Goal: Check status: Check status

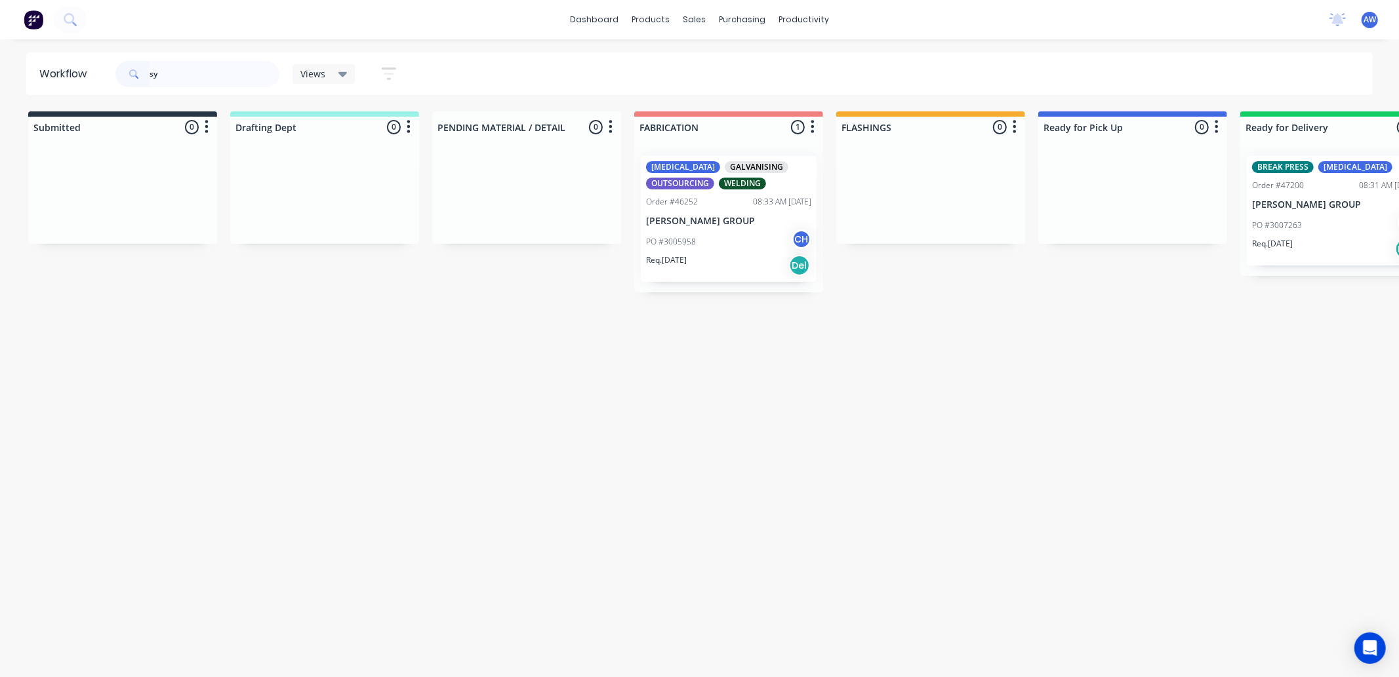
type input "s"
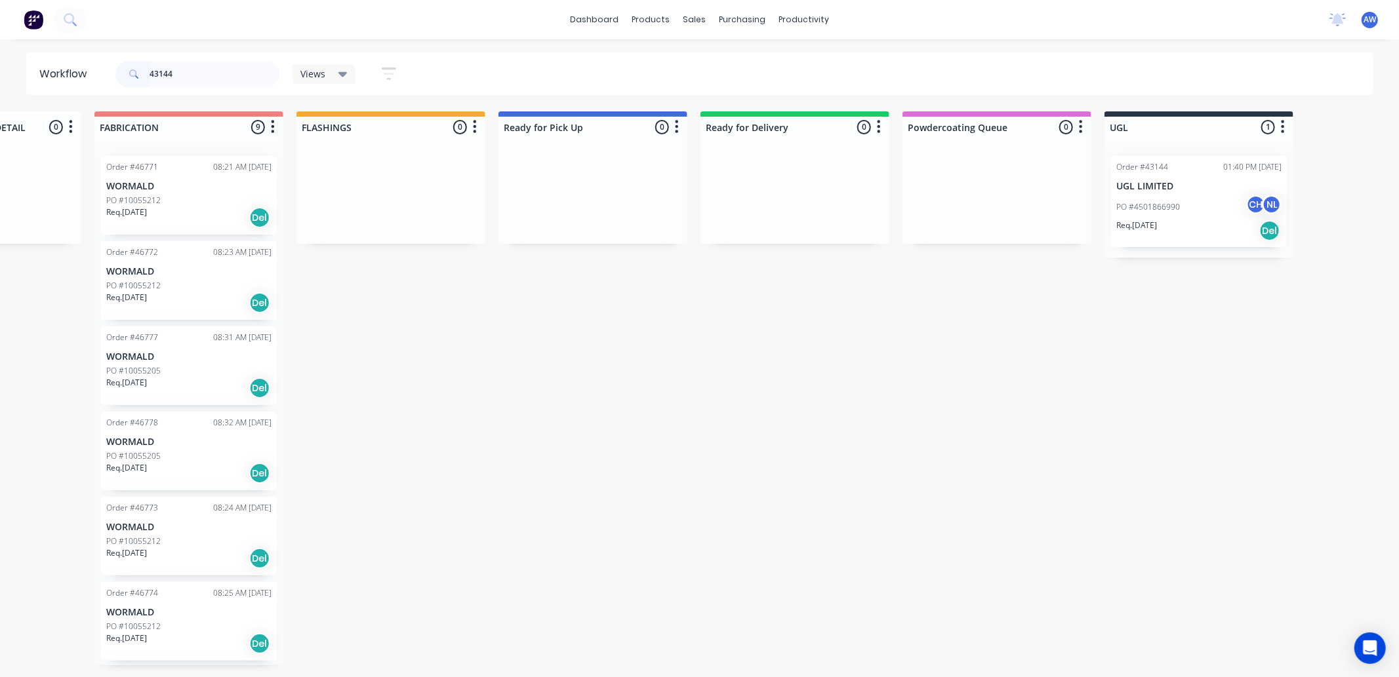
scroll to position [0, 557]
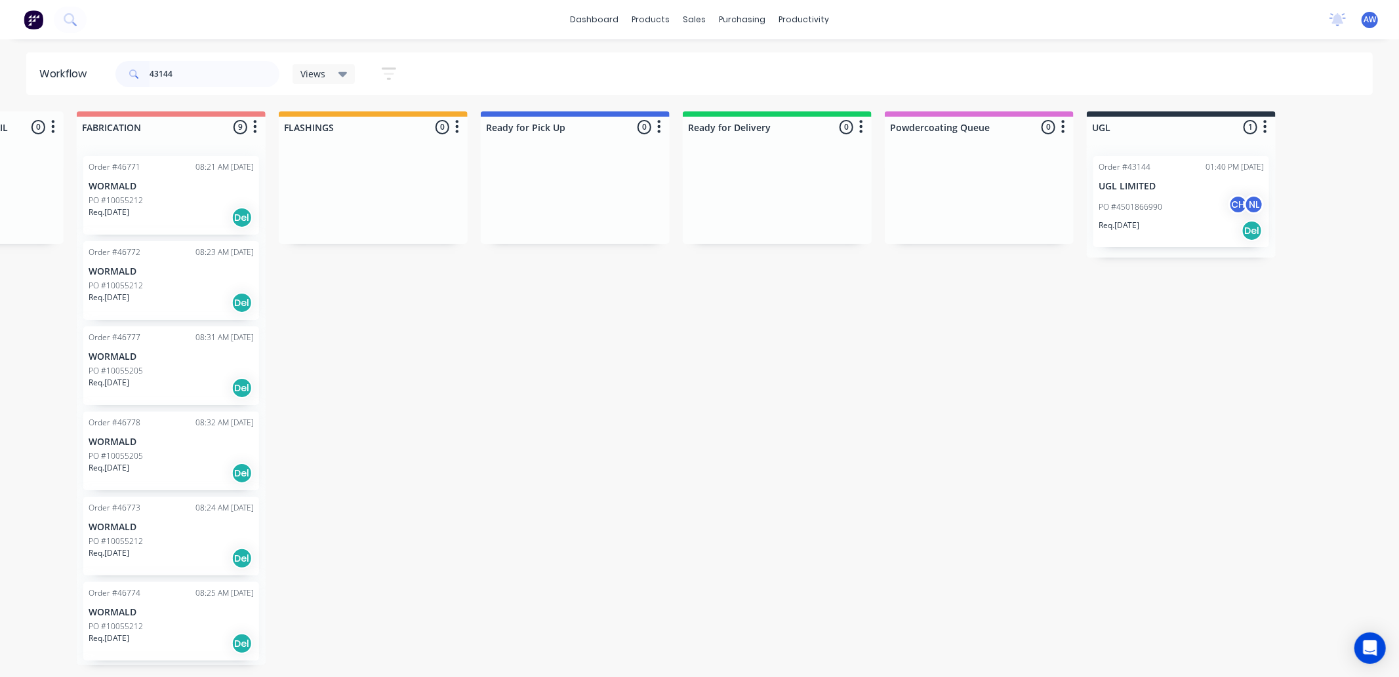
type input "43144"
click at [1166, 205] on div "PO #4501866990 CH NL" at bounding box center [1181, 207] width 165 height 25
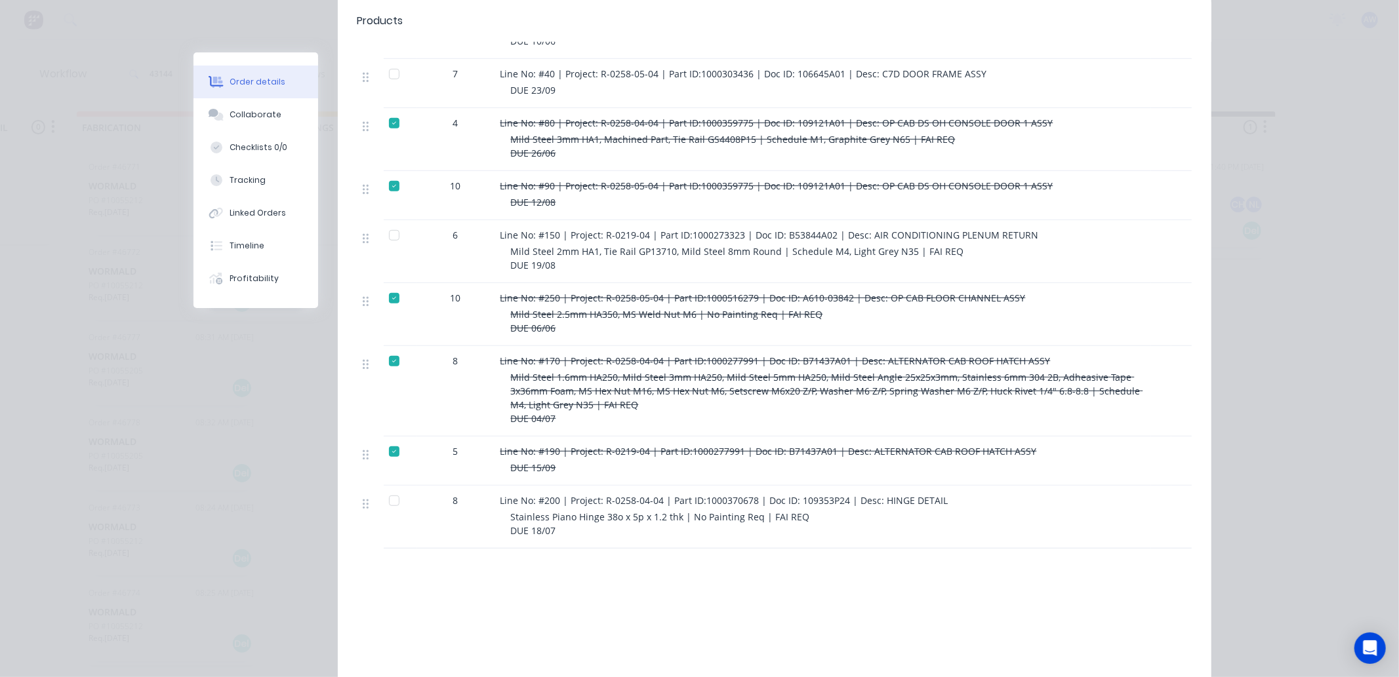
scroll to position [519, 0]
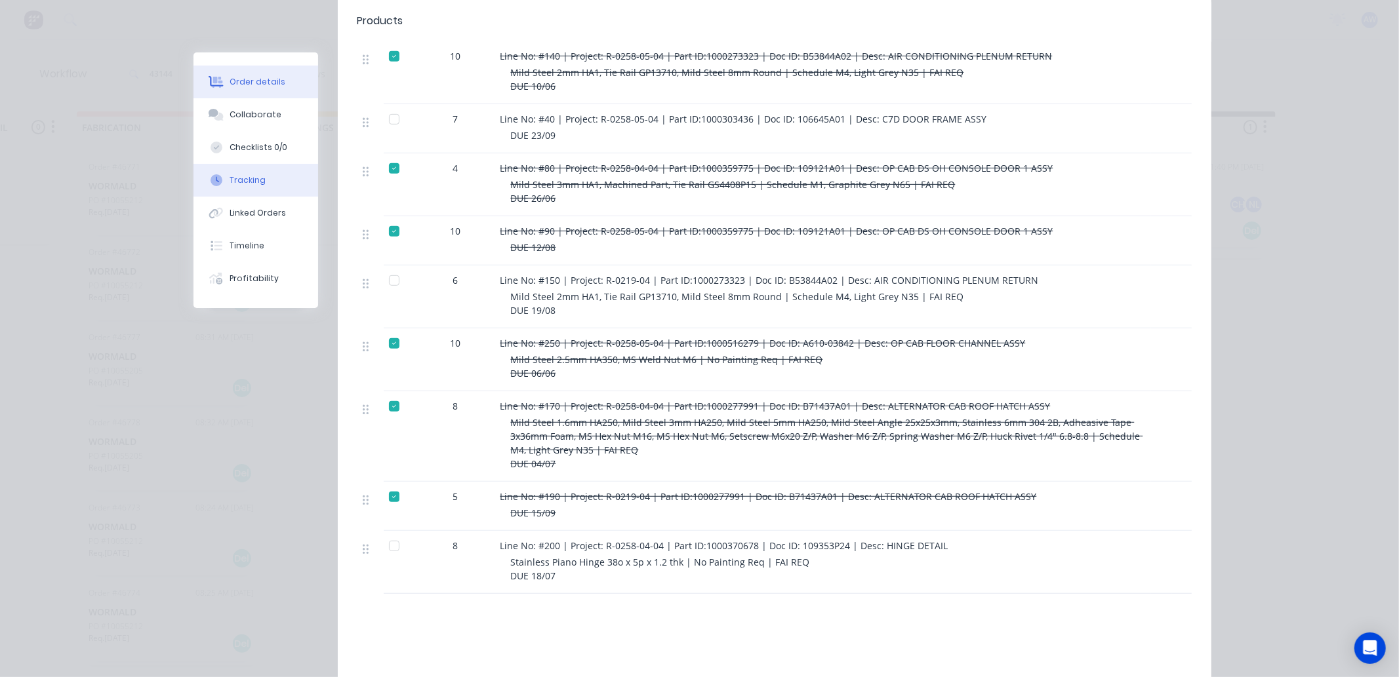
click at [245, 185] on div "Tracking" at bounding box center [248, 180] width 36 height 12
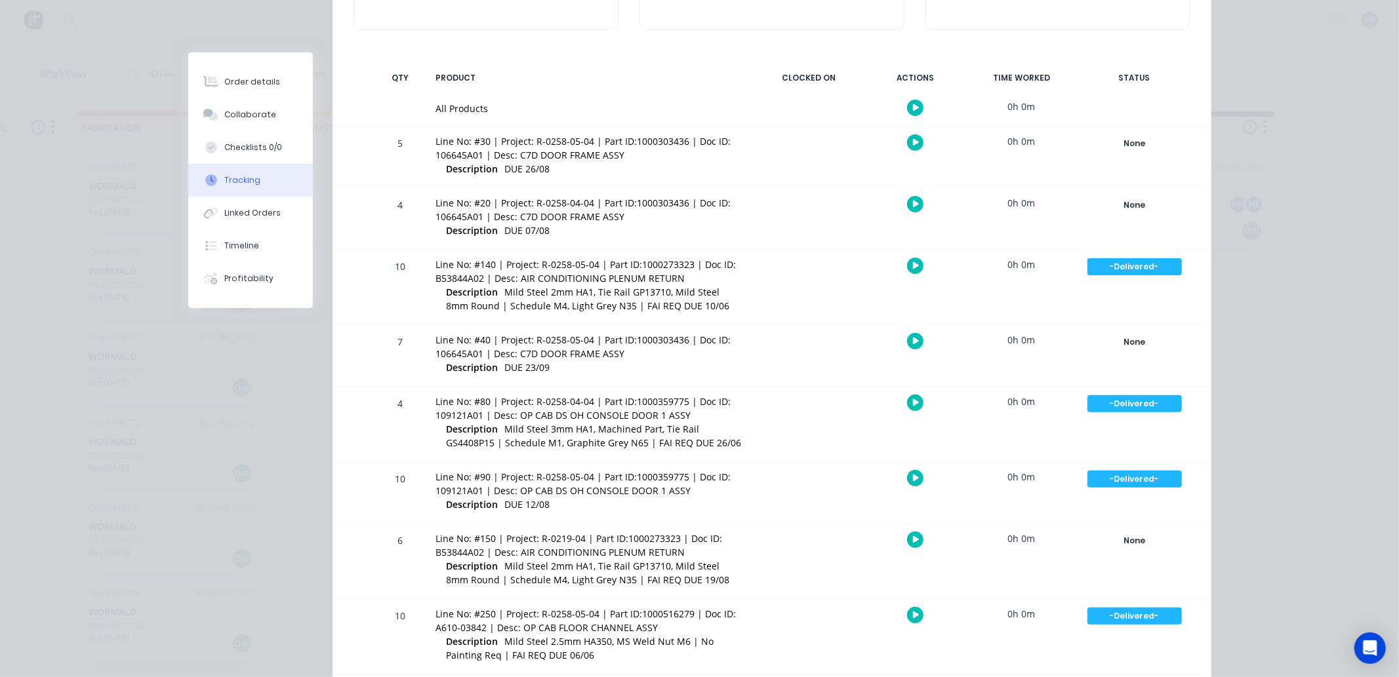
scroll to position [146, 0]
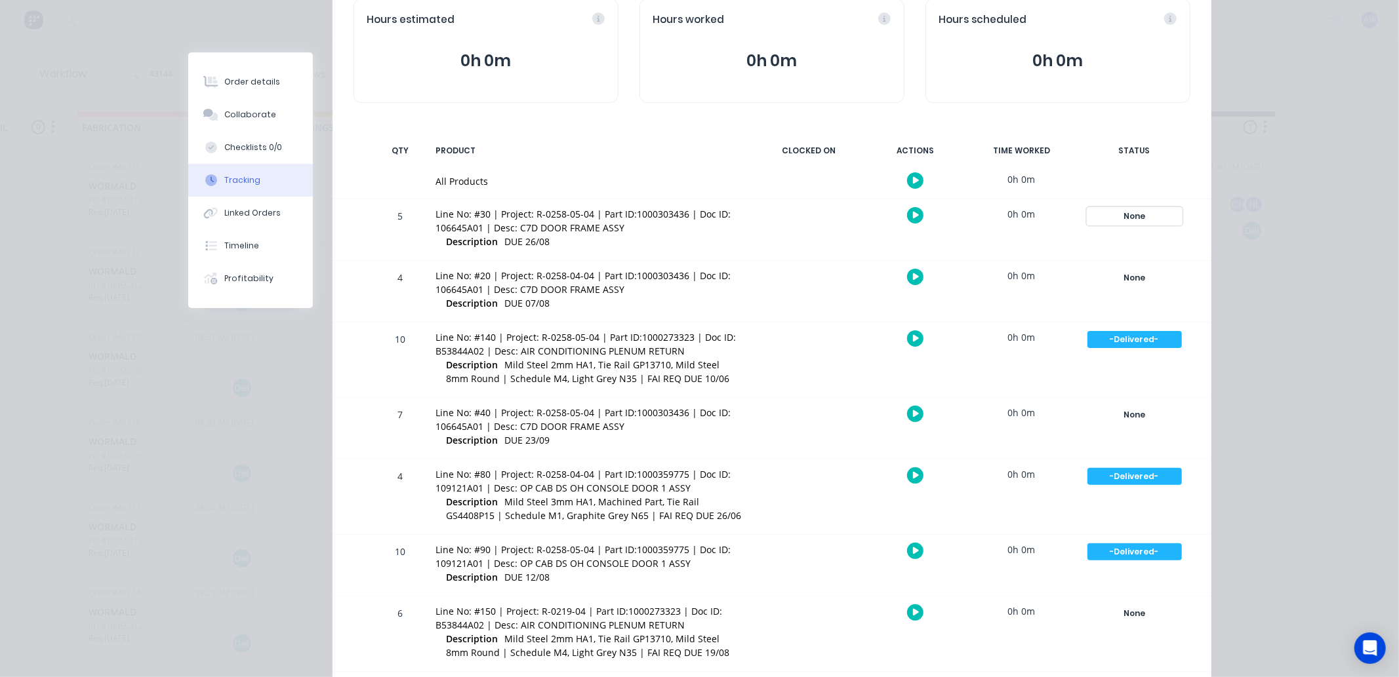
click at [1126, 212] on div "None" at bounding box center [1134, 216] width 94 height 17
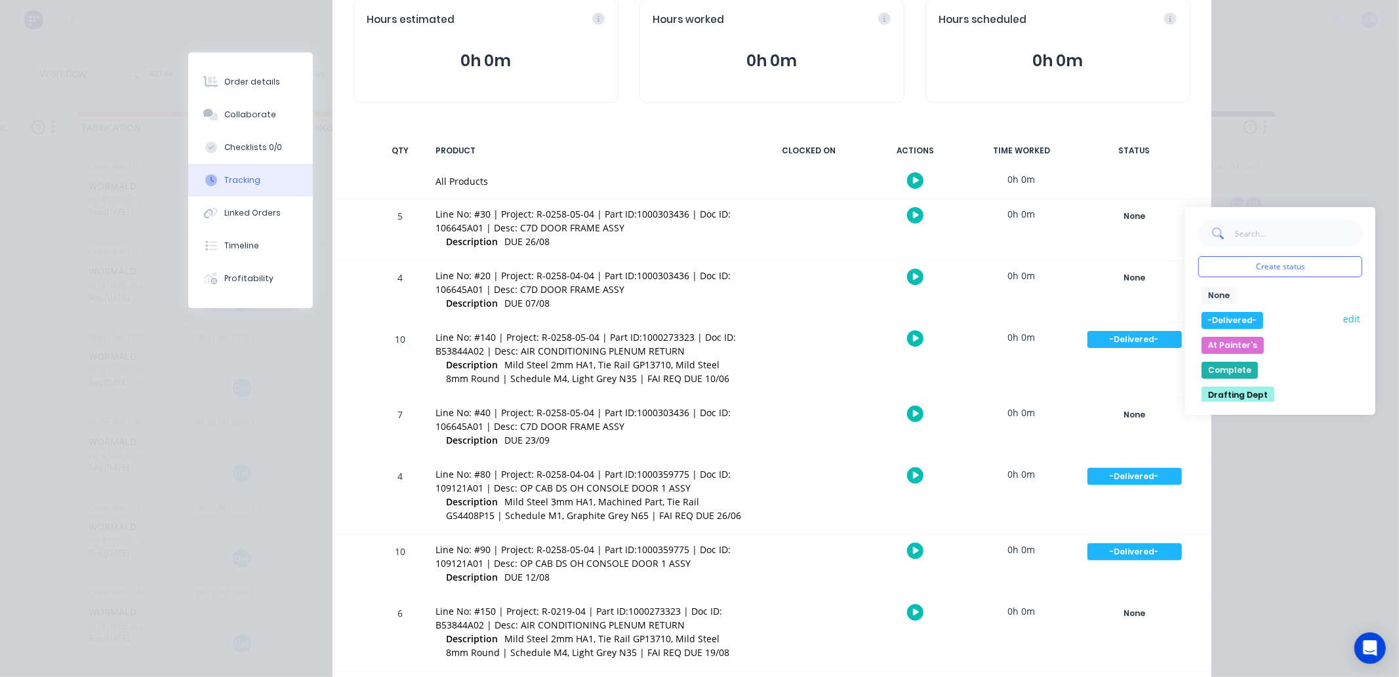
click at [1226, 325] on button "-Delivered-" at bounding box center [1232, 320] width 62 height 17
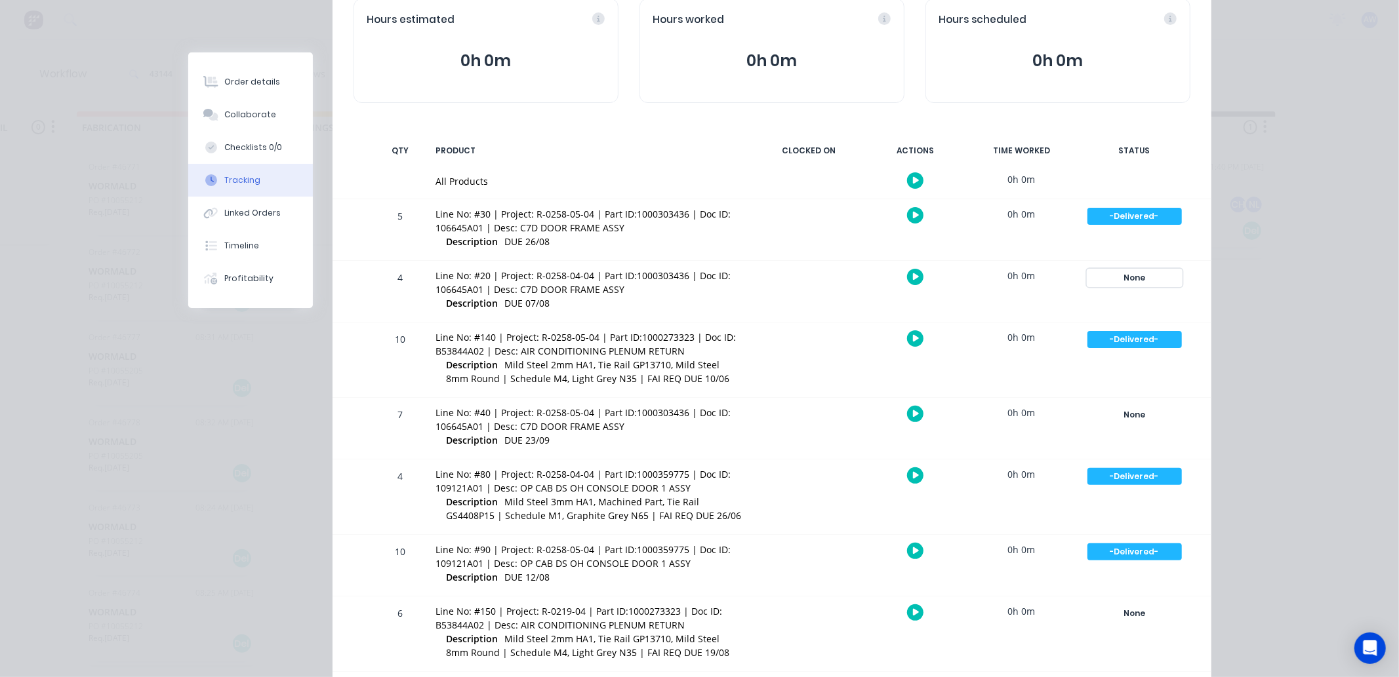
click at [1125, 272] on div "None" at bounding box center [1134, 278] width 94 height 17
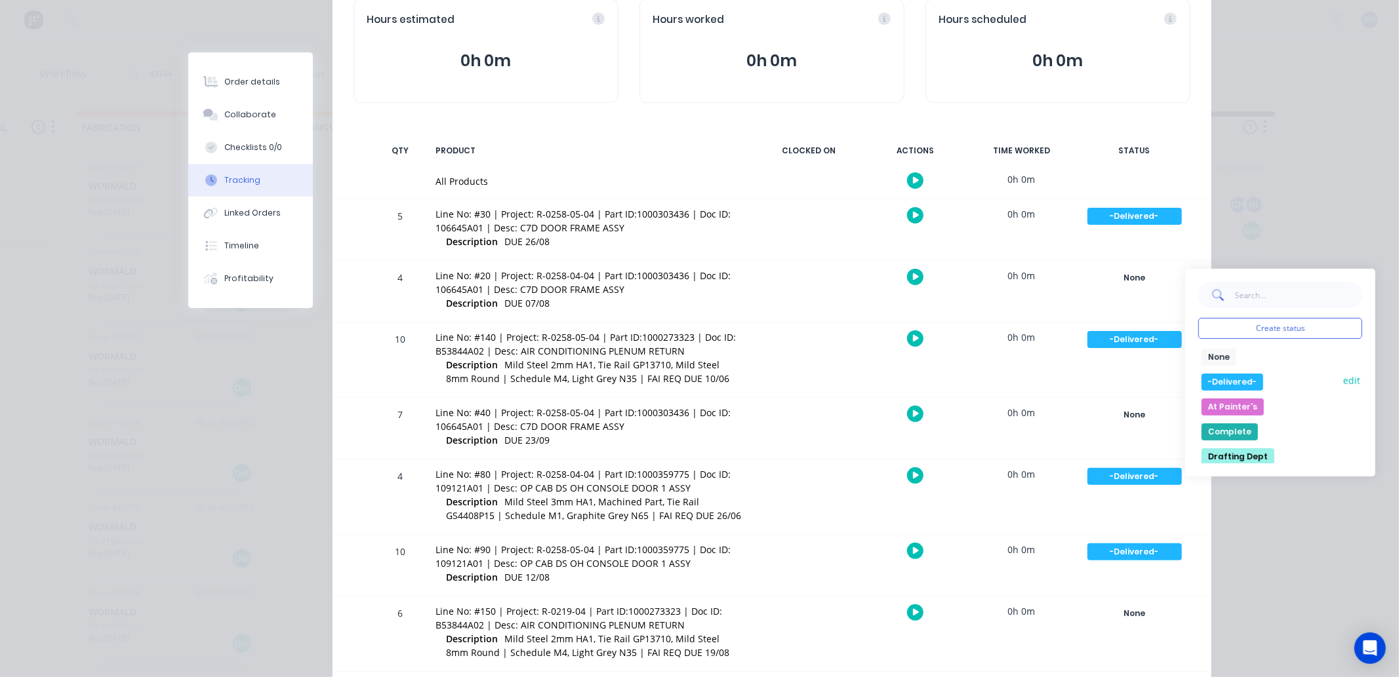
click at [1226, 380] on button "-Delivered-" at bounding box center [1232, 382] width 62 height 17
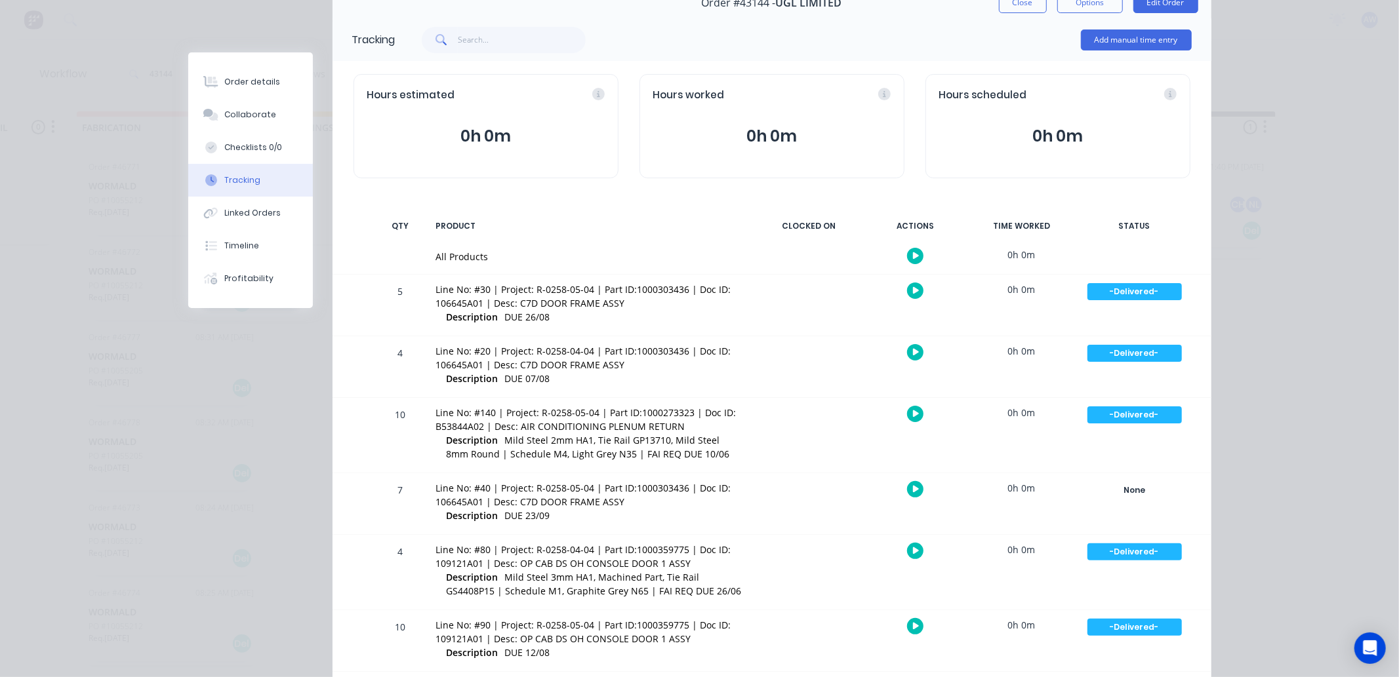
scroll to position [0, 0]
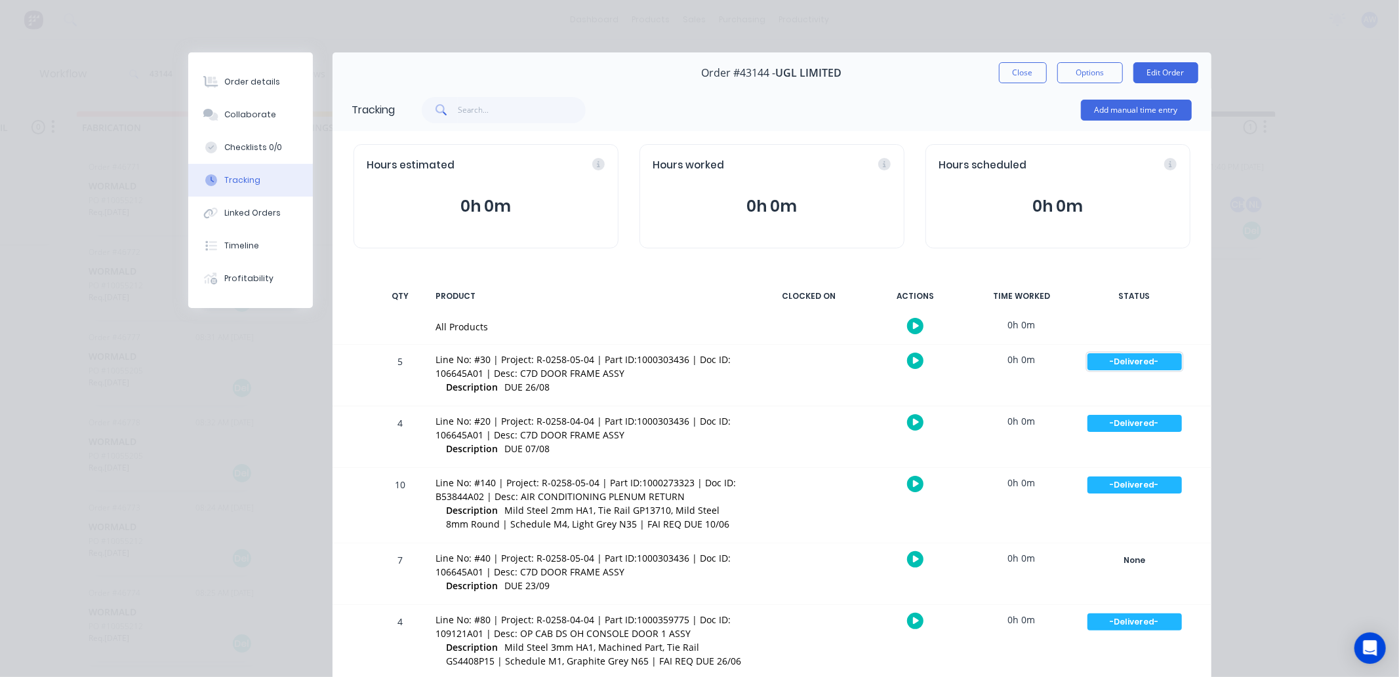
click at [1121, 357] on div "-Delivered-" at bounding box center [1134, 361] width 94 height 17
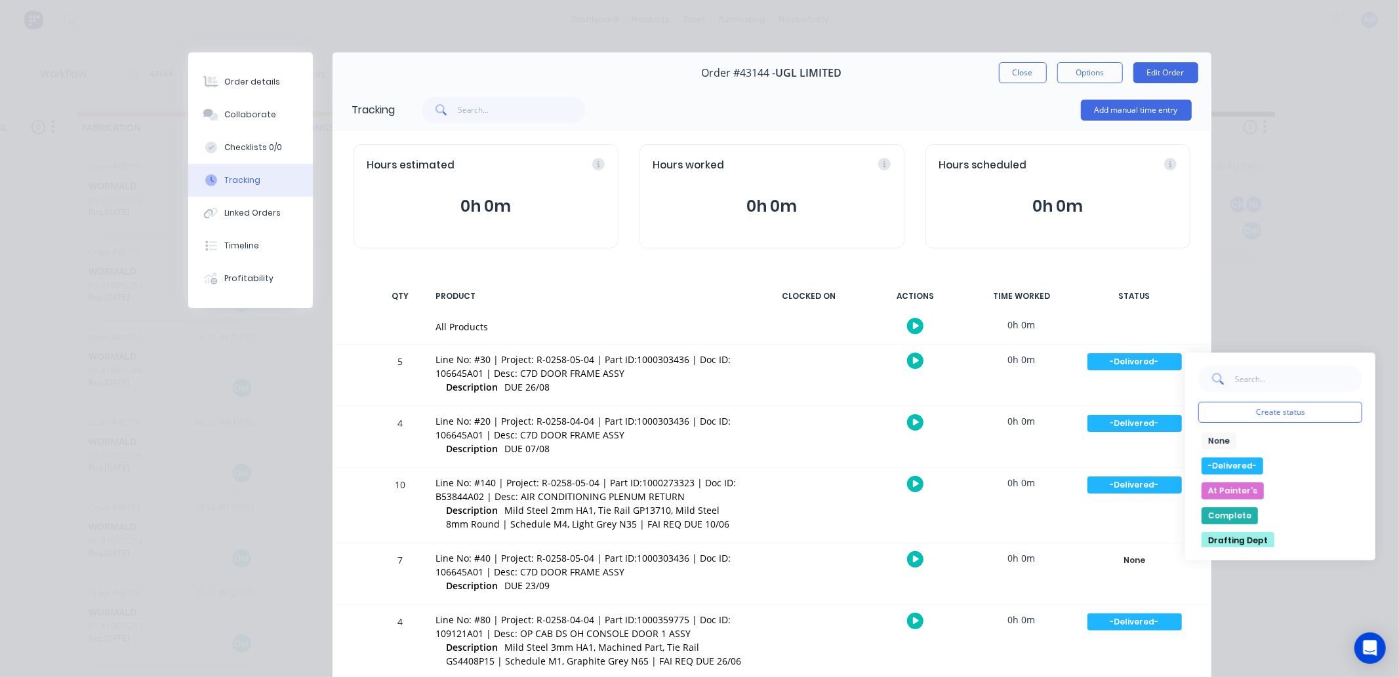
click at [1226, 437] on button "None" at bounding box center [1218, 441] width 35 height 17
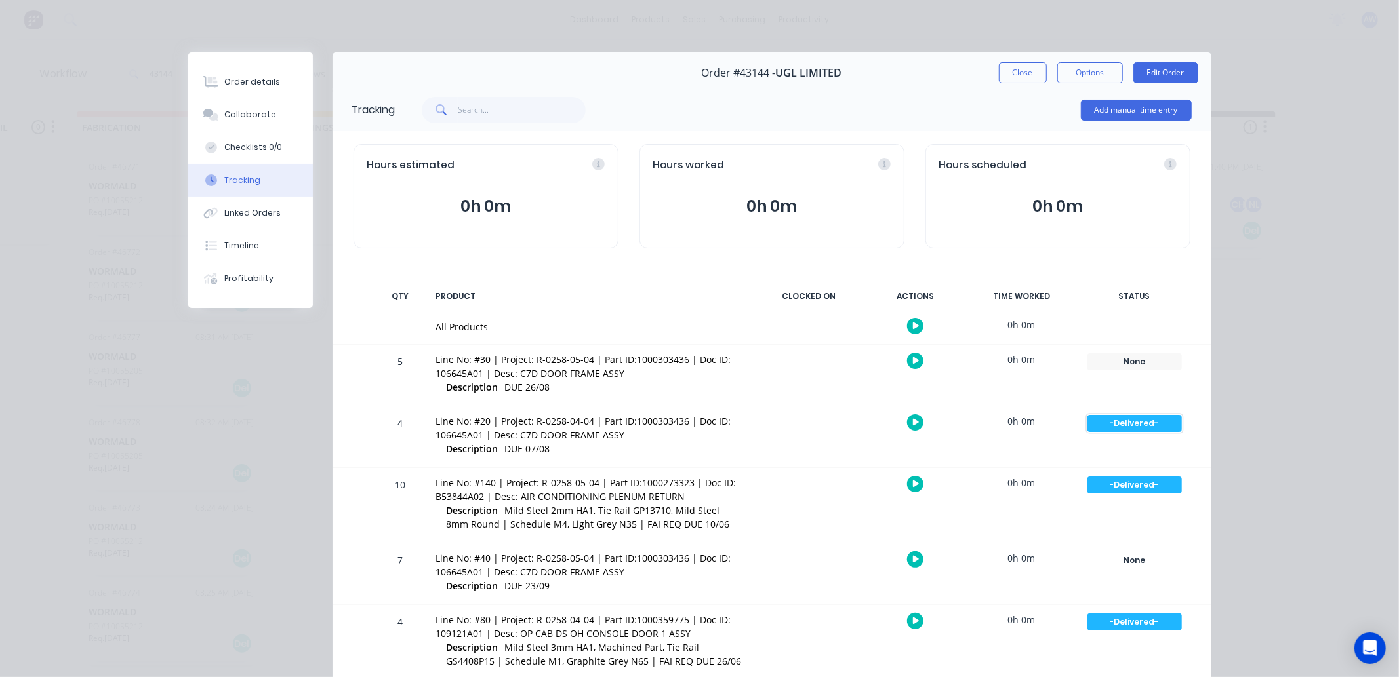
drag, startPoint x: 1103, startPoint y: 418, endPoint x: 1112, endPoint y: 418, distance: 8.5
click at [1104, 418] on div "-Delivered-" at bounding box center [1134, 423] width 94 height 17
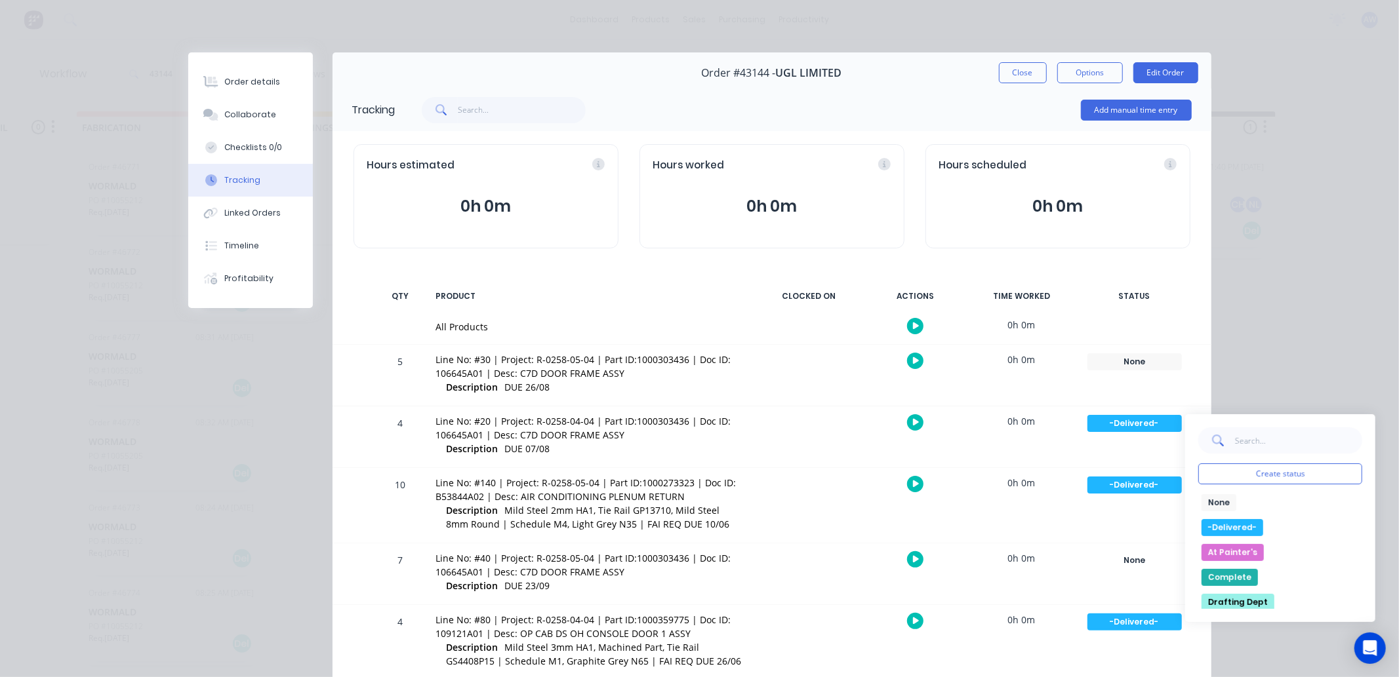
click at [1207, 496] on button "None" at bounding box center [1218, 502] width 35 height 17
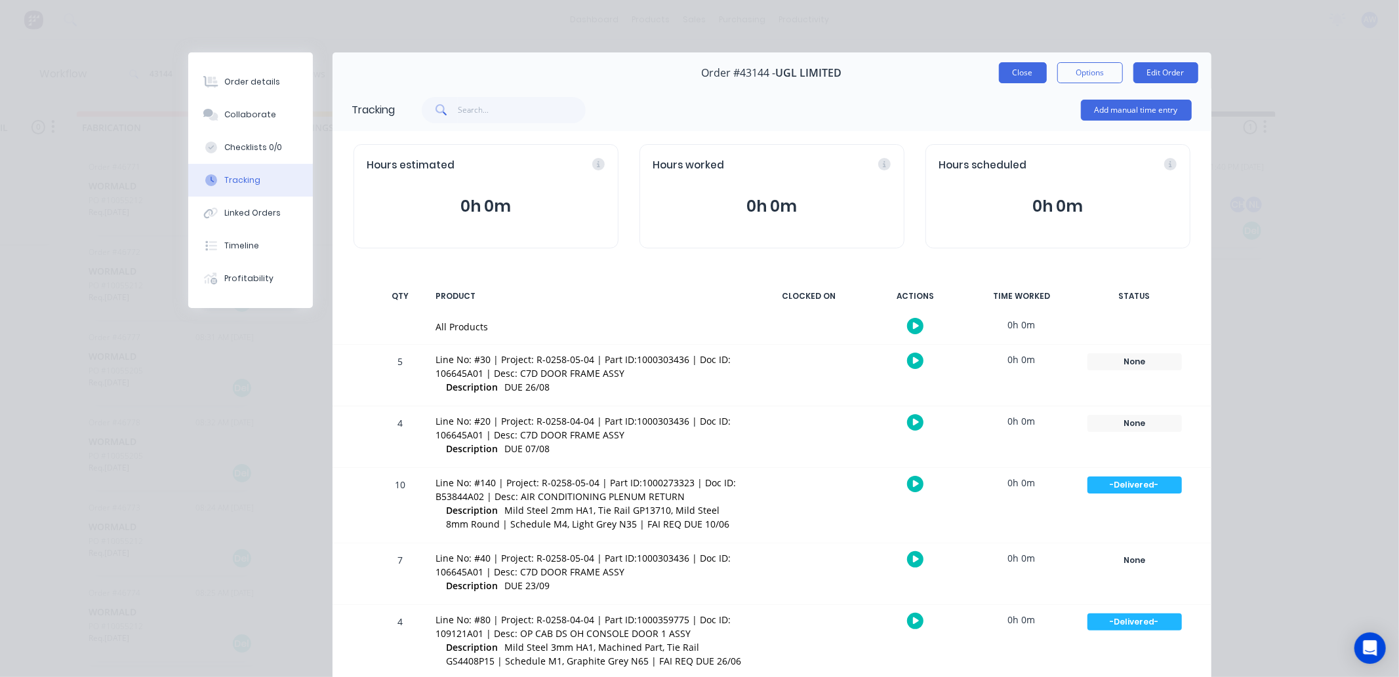
click at [1003, 64] on button "Close" at bounding box center [1023, 72] width 48 height 21
